Goal: Task Accomplishment & Management: Complete application form

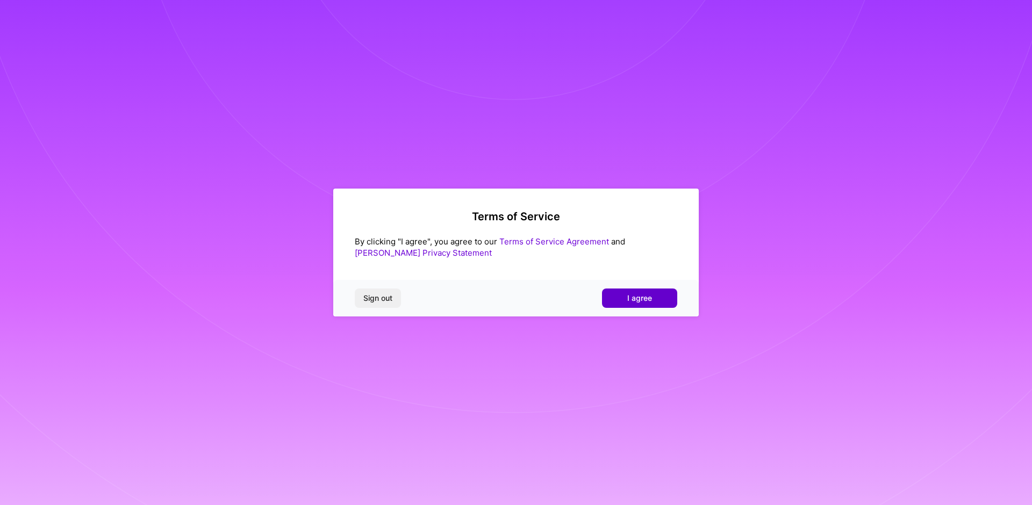
click at [635, 296] on span "I agree" at bounding box center [639, 298] width 25 height 11
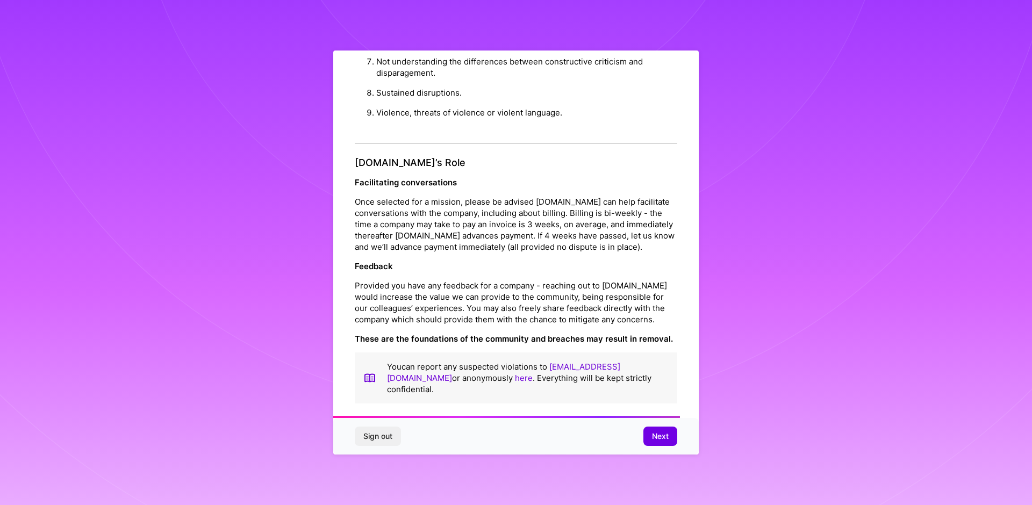
scroll to position [1149, 0]
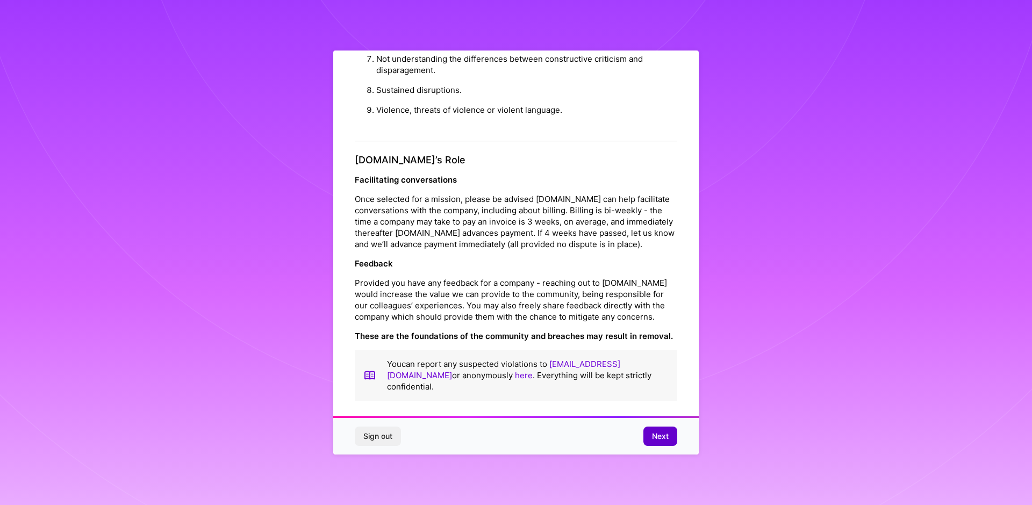
click at [665, 440] on span "Next" at bounding box center [660, 436] width 17 height 11
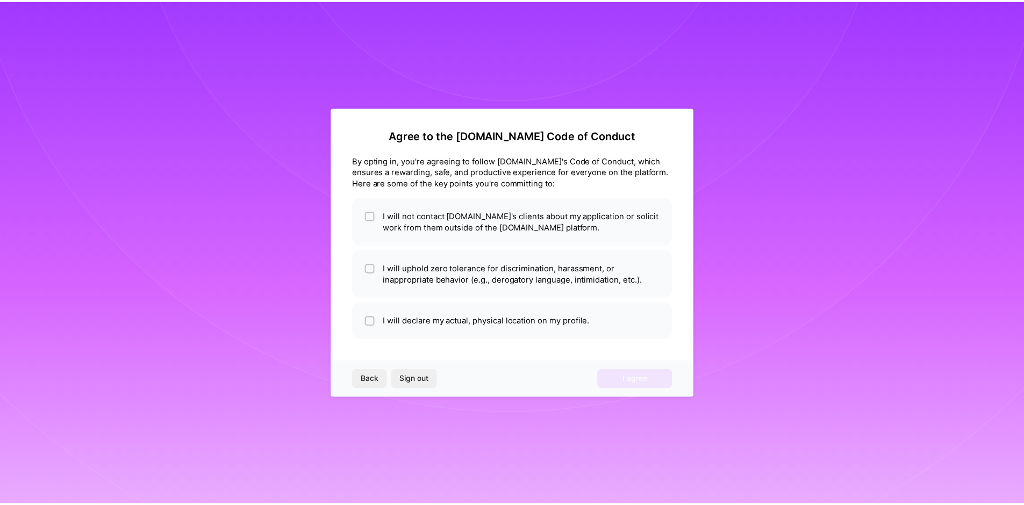
scroll to position [0, 0]
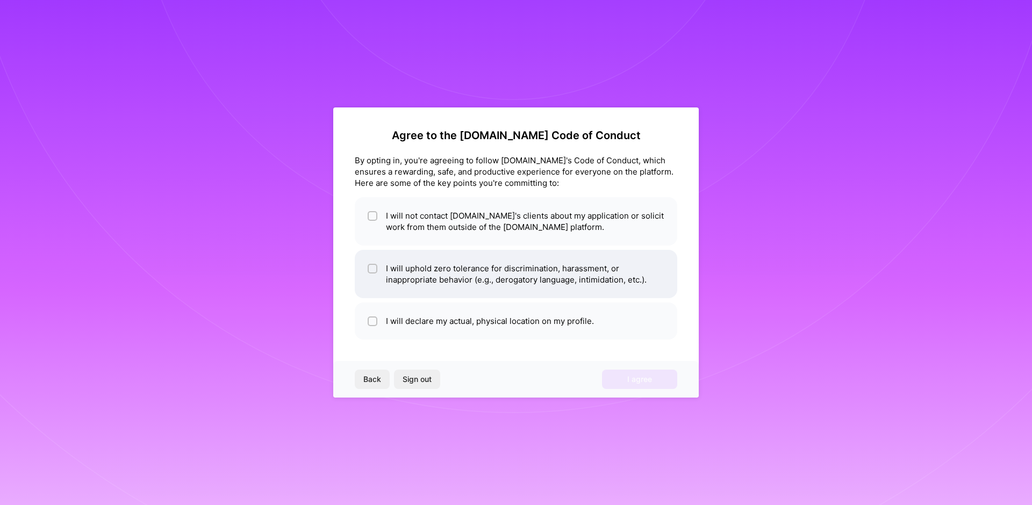
click at [504, 279] on li "I will uphold zero tolerance for discrimination, harassment, or inappropriate b…" at bounding box center [516, 274] width 322 height 48
checkbox input "true"
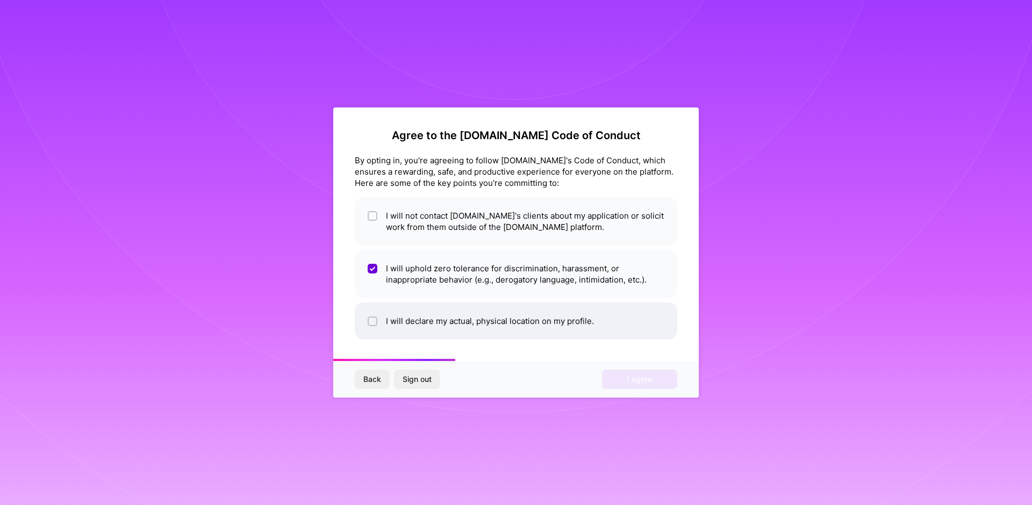
click at [519, 331] on li "I will declare my actual, physical location on my profile." at bounding box center [516, 321] width 322 height 37
checkbox input "true"
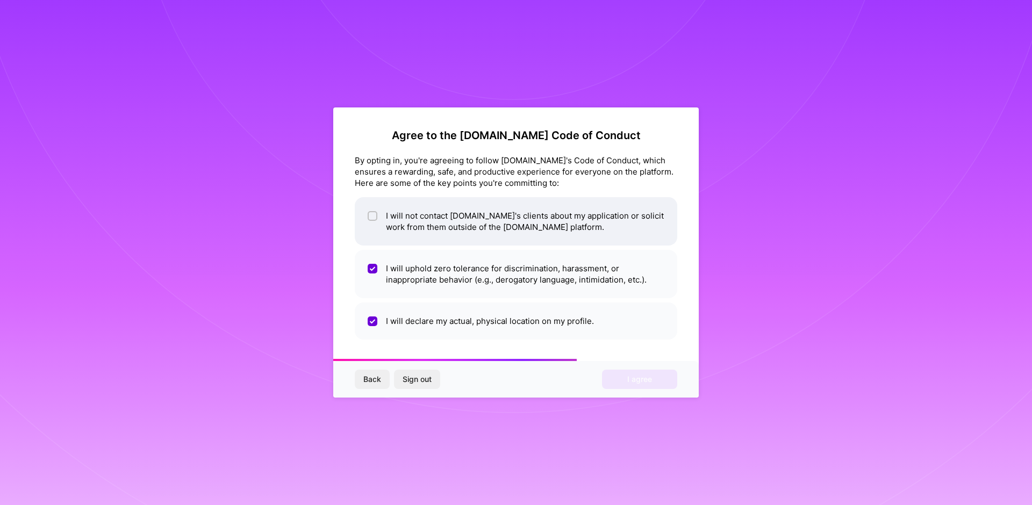
click at [479, 226] on li "I will not contact [DOMAIN_NAME]'s clients about my application or solicit work…" at bounding box center [516, 221] width 322 height 48
checkbox input "true"
click at [652, 382] on button "I agree" at bounding box center [639, 379] width 75 height 19
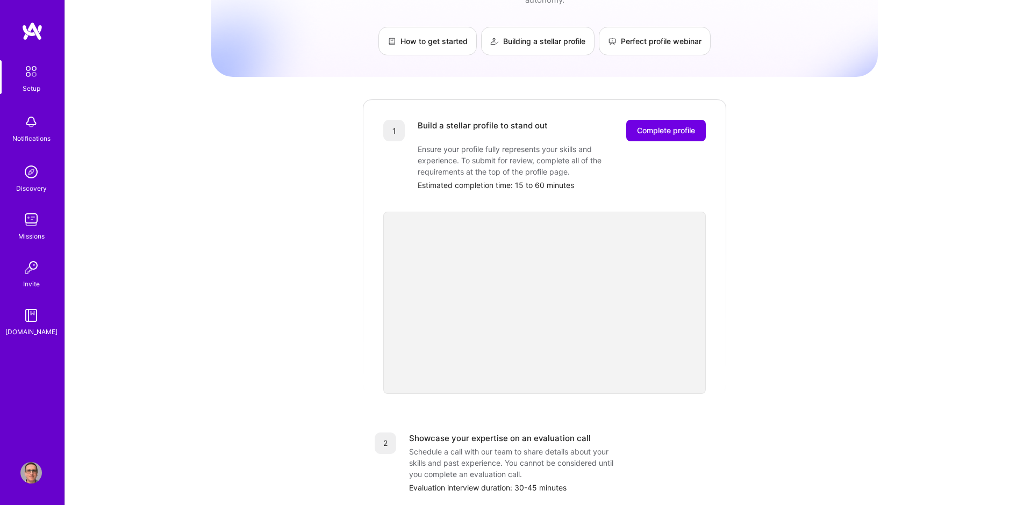
scroll to position [129, 0]
click at [643, 124] on span "Complete profile" at bounding box center [666, 129] width 58 height 11
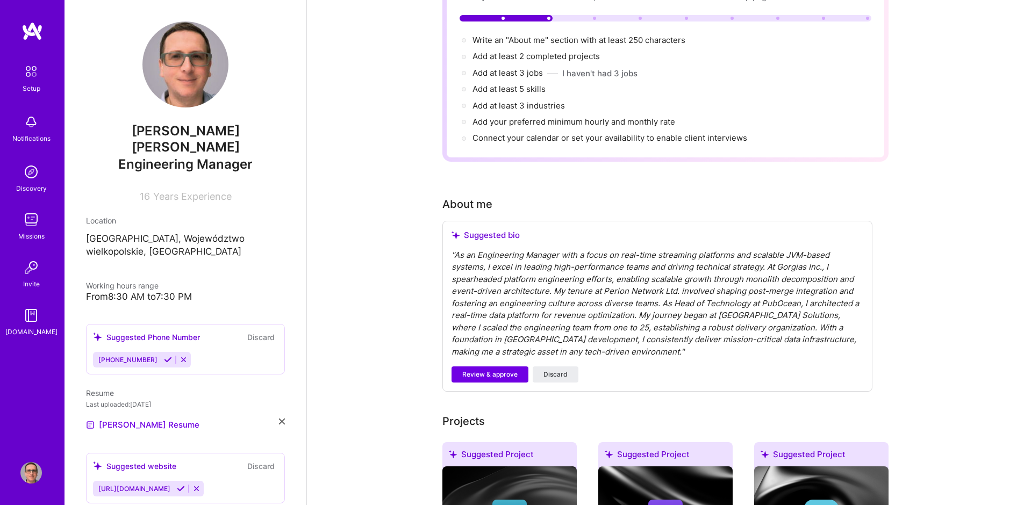
scroll to position [129, 0]
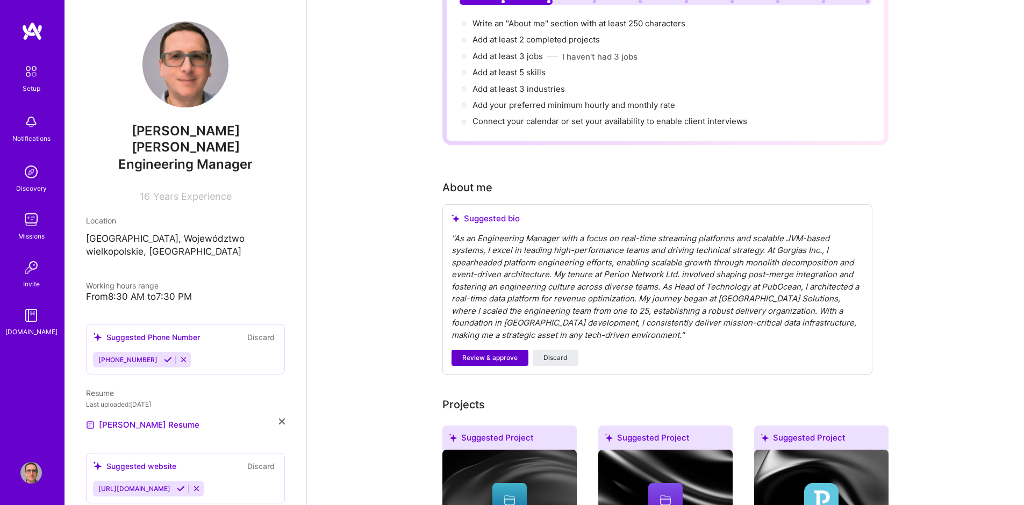
click at [511, 353] on span "Review & approve" at bounding box center [489, 358] width 55 height 10
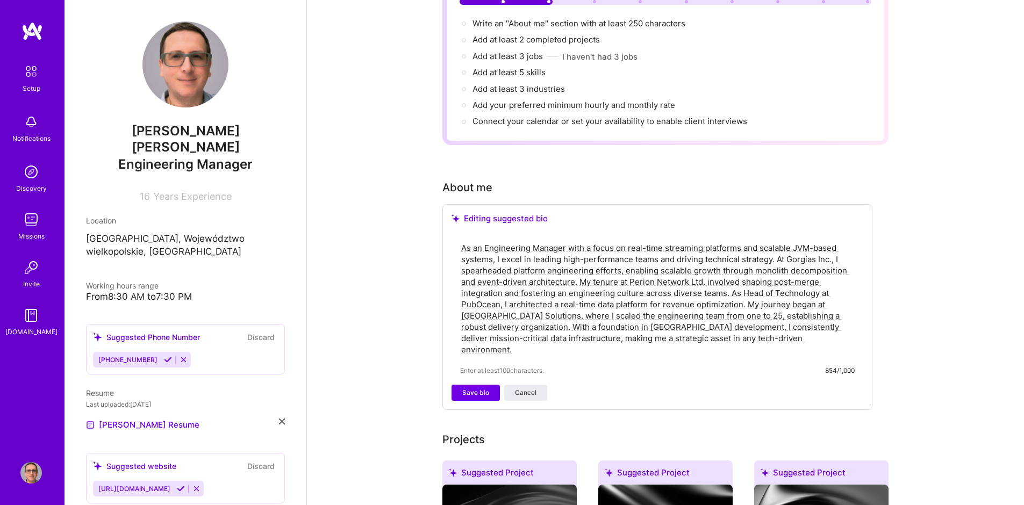
click at [539, 291] on textarea "As an Engineering Manager with a focus on real-time streaming platforms and sca…" at bounding box center [657, 298] width 394 height 115
drag, startPoint x: 539, startPoint y: 291, endPoint x: 400, endPoint y: 181, distance: 177.2
click at [467, 388] on span "Save bio" at bounding box center [475, 393] width 27 height 10
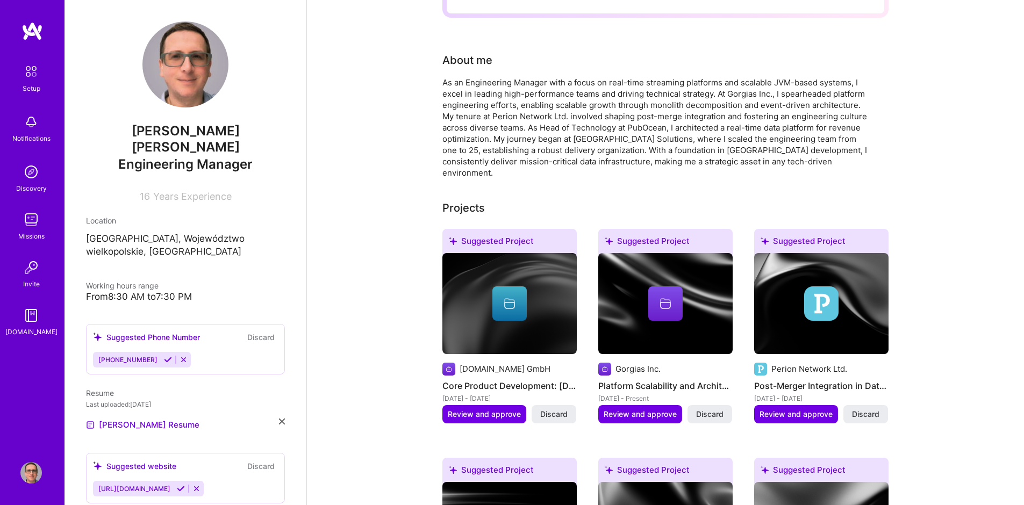
scroll to position [322, 0]
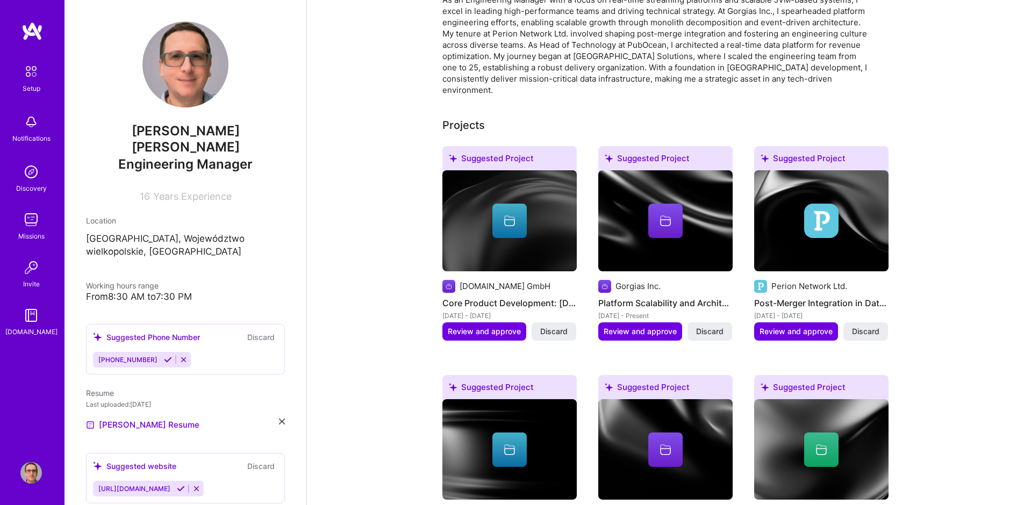
click at [164, 356] on icon at bounding box center [168, 360] width 8 height 8
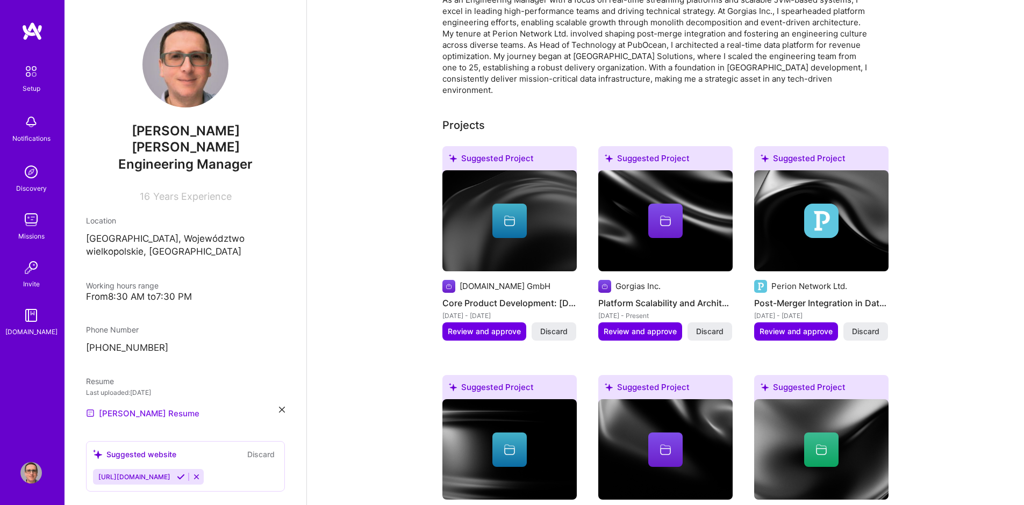
scroll to position [76, 0]
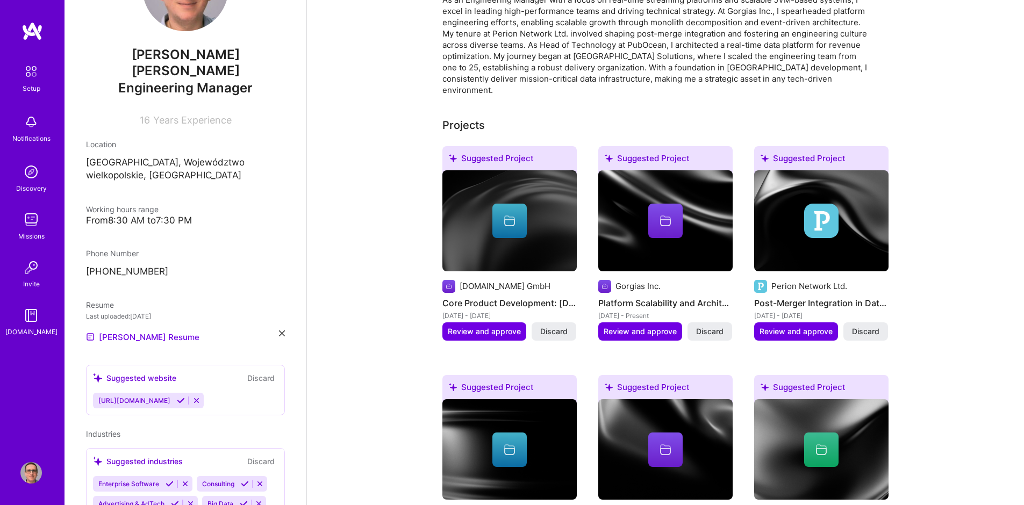
click at [185, 397] on icon at bounding box center [181, 401] width 8 height 8
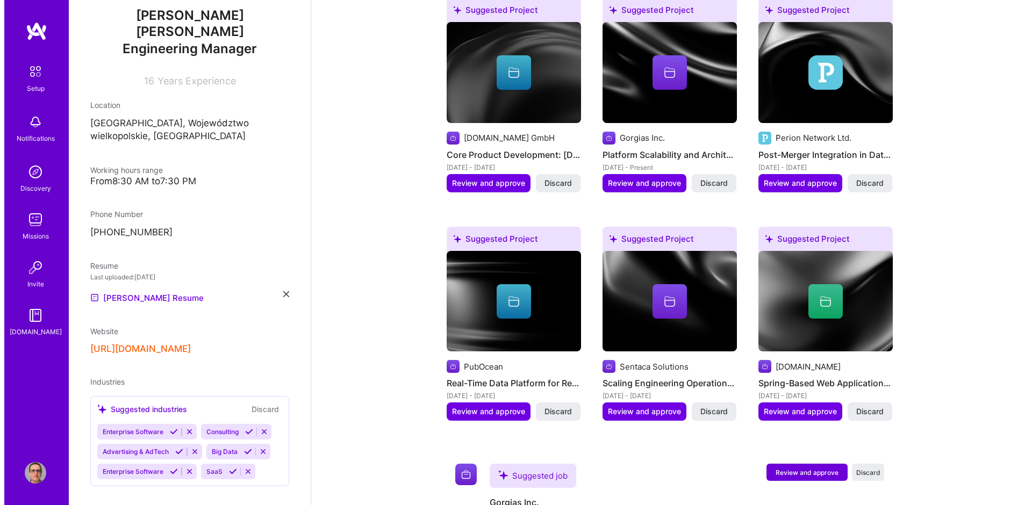
scroll to position [516, 0]
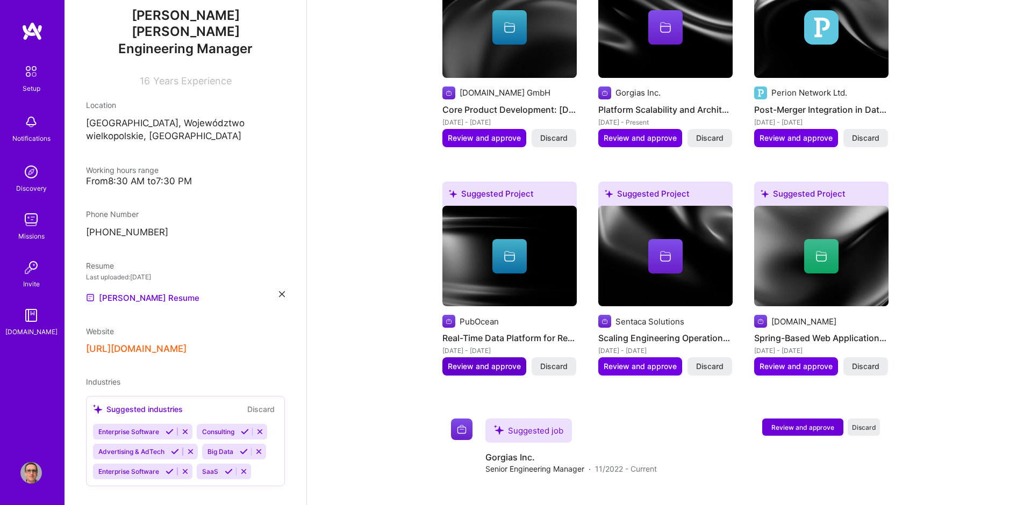
click at [490, 361] on span "Review and approve" at bounding box center [484, 366] width 73 height 11
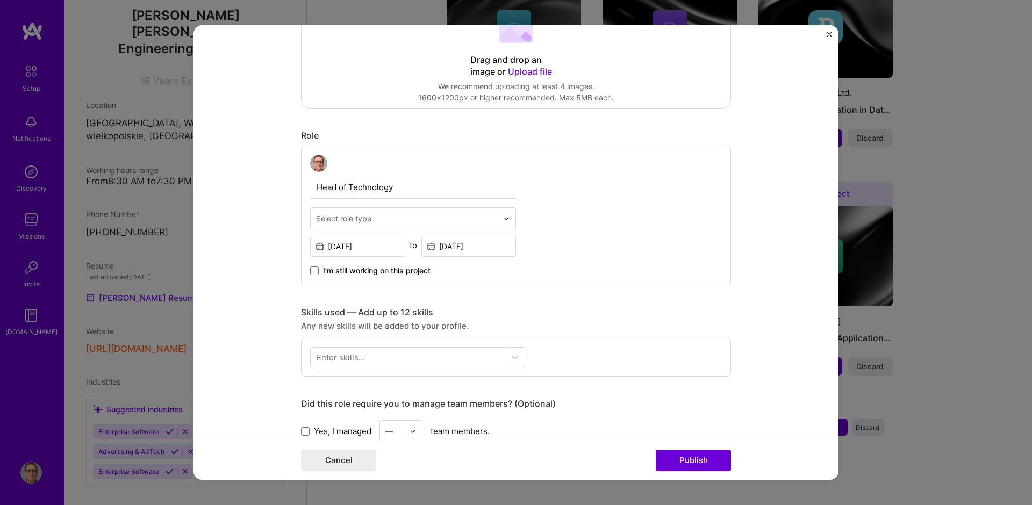
scroll to position [258, 0]
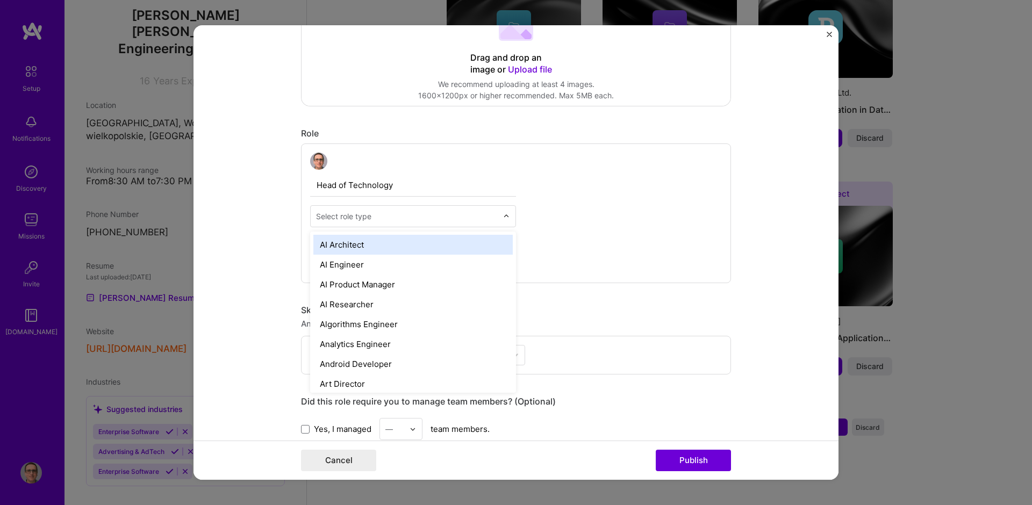
click at [390, 211] on input "text" at bounding box center [407, 216] width 182 height 11
click at [454, 153] on div at bounding box center [413, 161] width 206 height 17
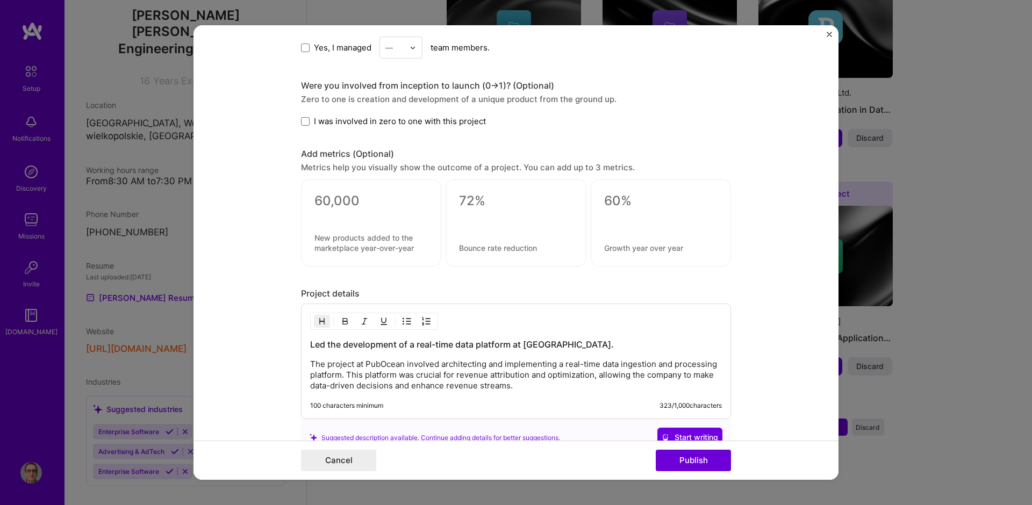
scroll to position [580, 0]
